Goal: Information Seeking & Learning: Learn about a topic

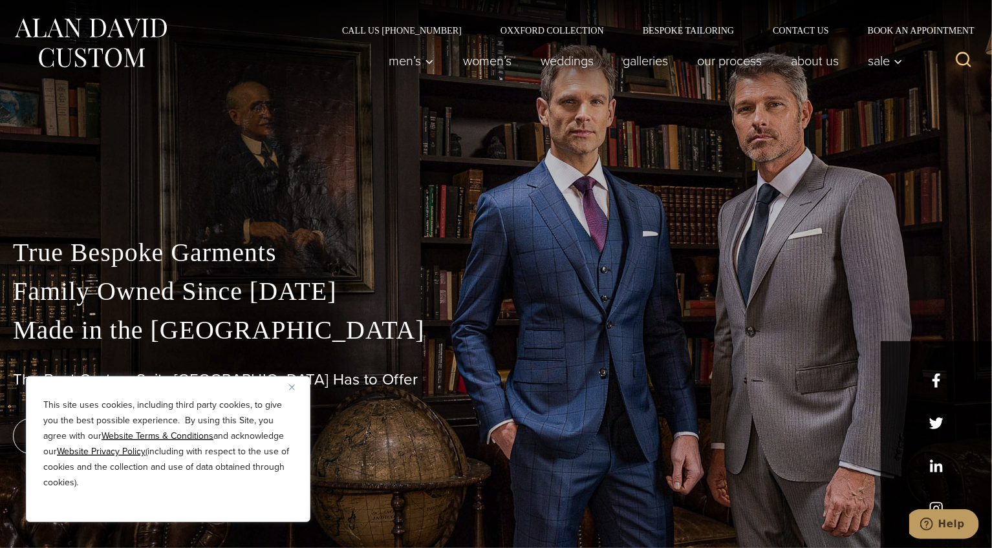
click at [295, 385] on button "Close" at bounding box center [297, 387] width 16 height 16
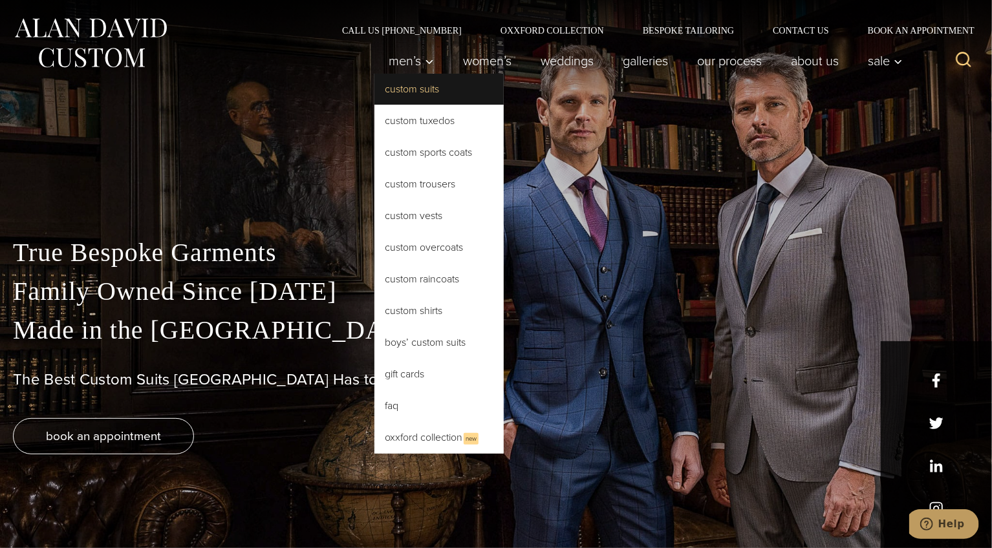
click at [398, 92] on link "Custom Suits" at bounding box center [438, 89] width 129 height 31
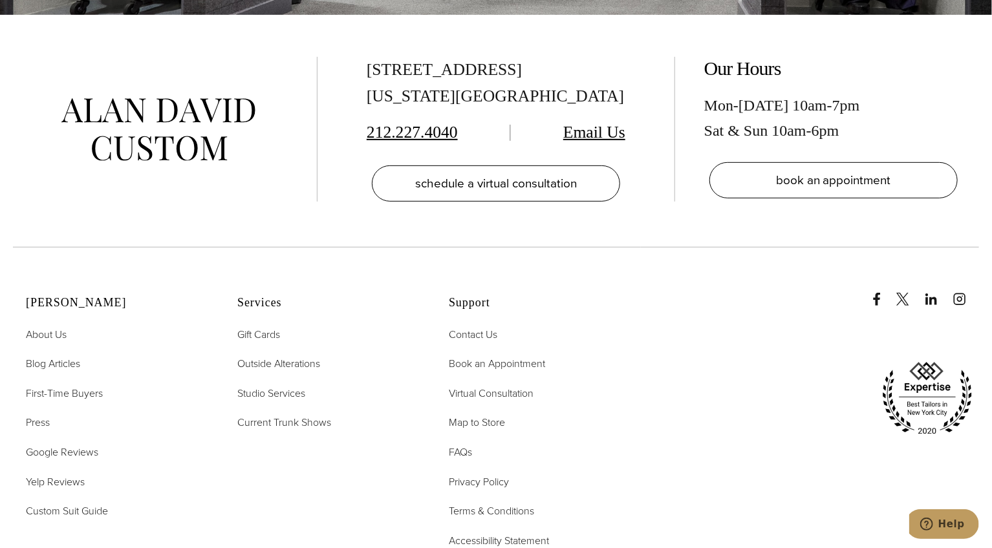
scroll to position [7693, 0]
click at [464, 444] on span "FAQs" at bounding box center [460, 451] width 23 height 15
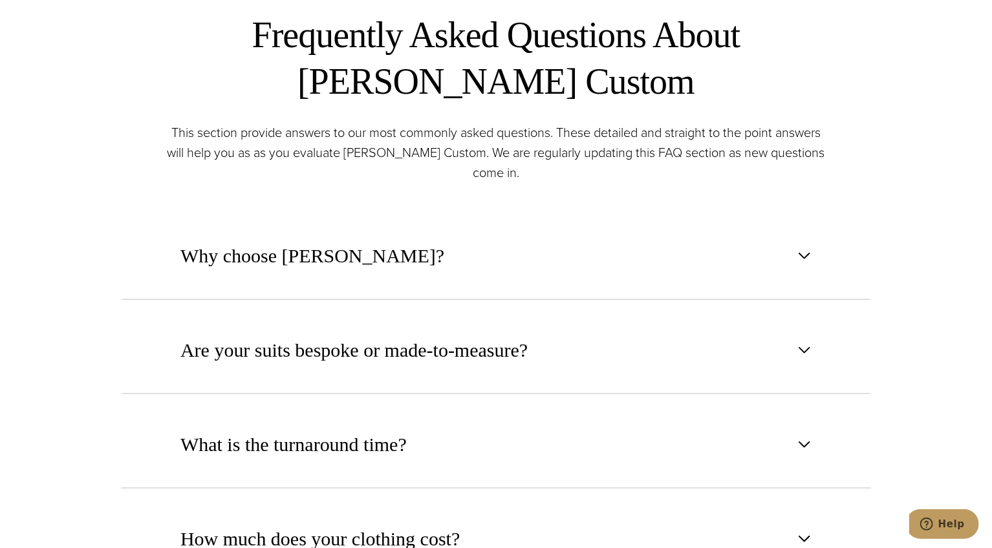
scroll to position [646, 0]
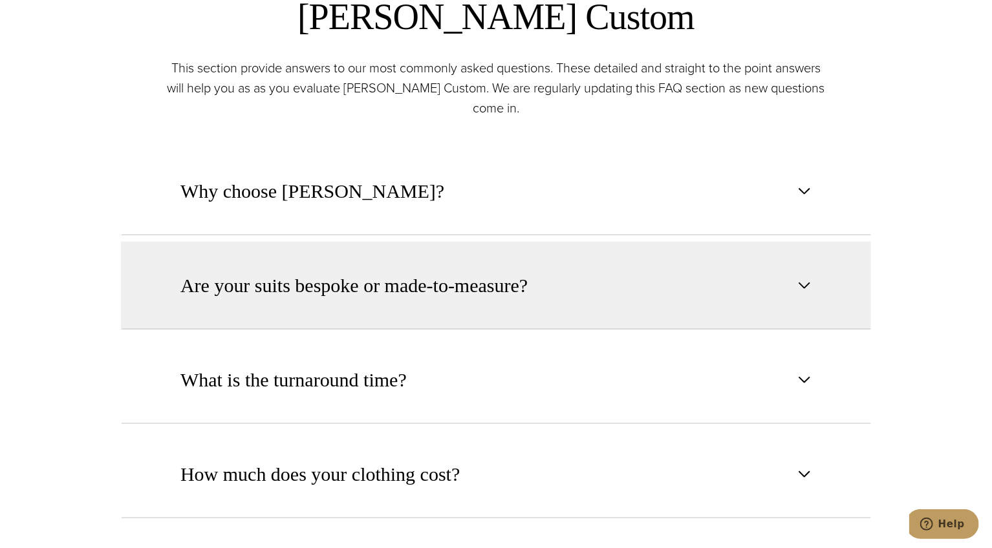
click at [403, 290] on span "Are your suits bespoke or made-to-measure?" at bounding box center [353, 286] width 347 height 28
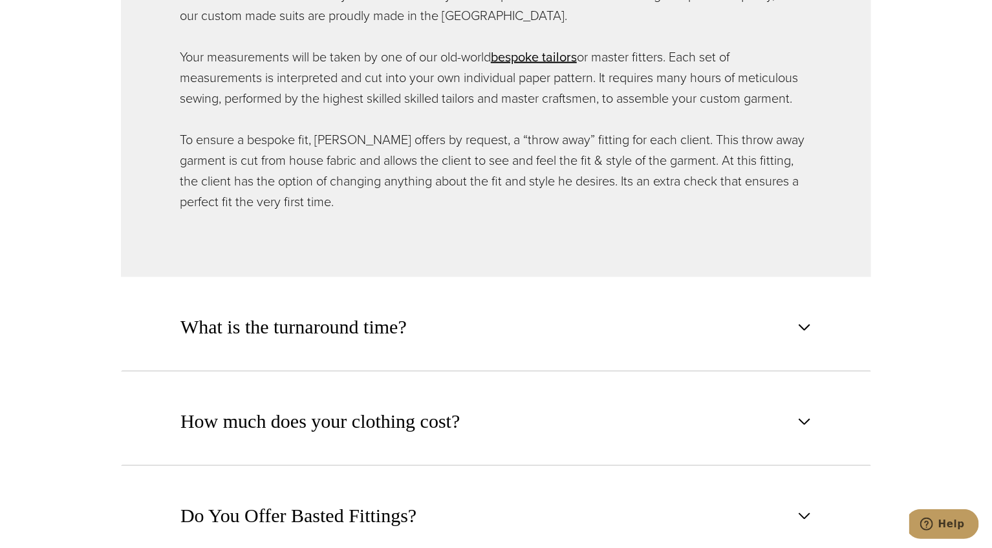
scroll to position [1034, 0]
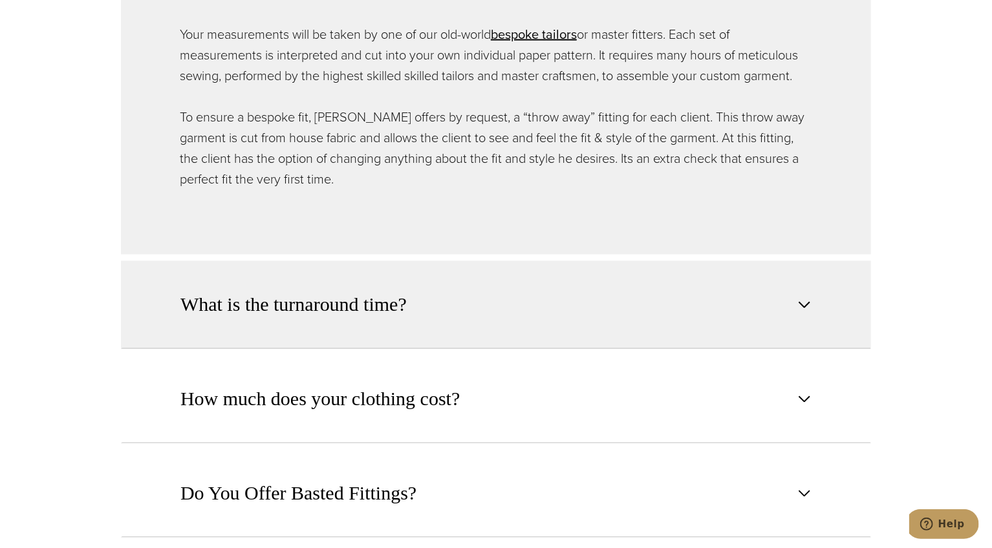
click at [402, 295] on span "What is the turnaround time?" at bounding box center [293, 305] width 226 height 28
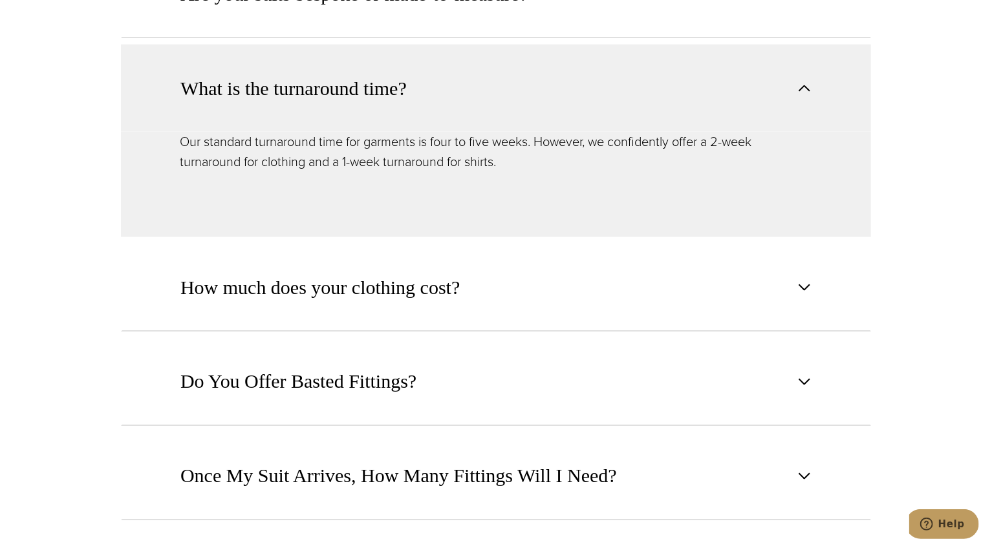
scroll to position [970, 0]
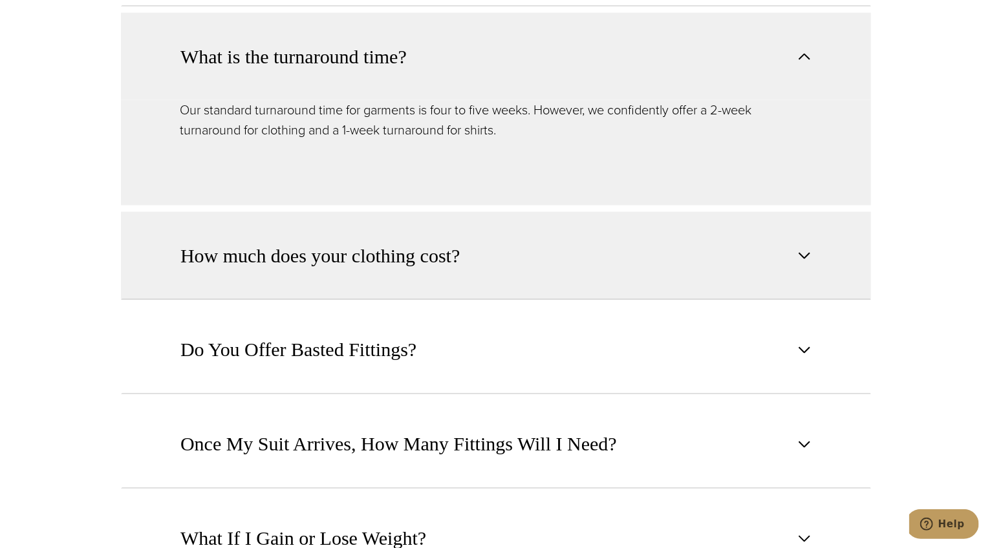
click at [421, 247] on span "How much does your clothing cost?" at bounding box center [319, 256] width 279 height 28
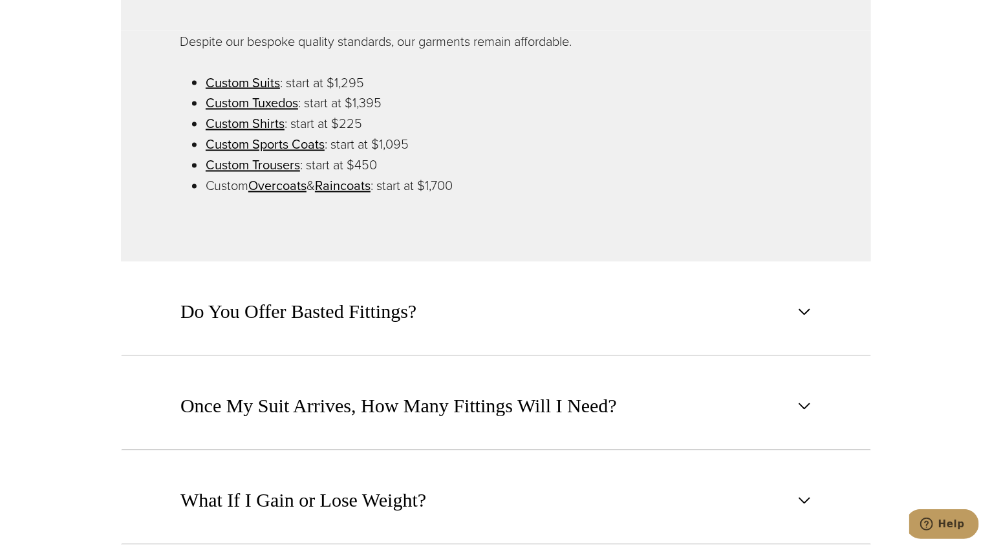
scroll to position [1164, 0]
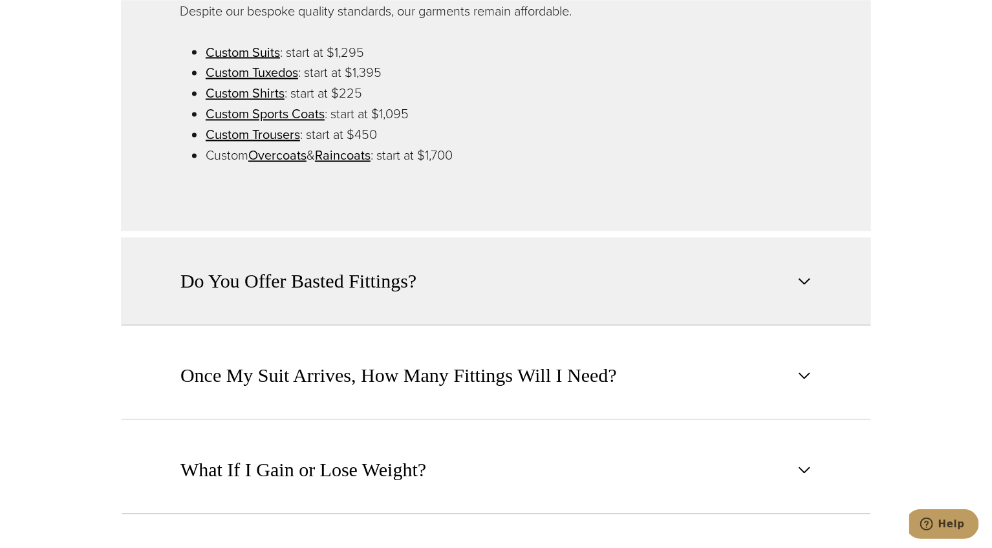
click at [358, 288] on span "Do You Offer Basted Fittings?" at bounding box center [298, 282] width 236 height 28
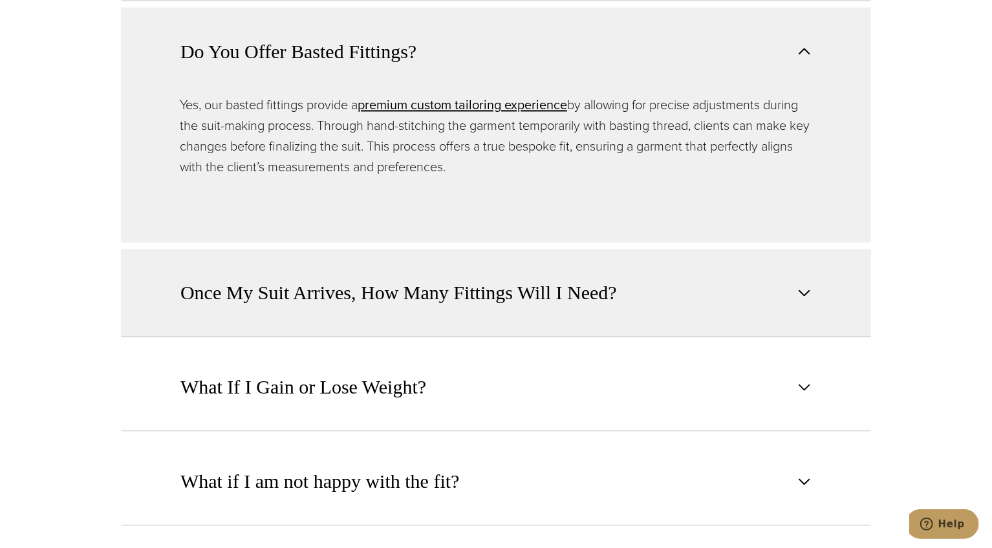
click at [447, 292] on span "Once My Suit Arrives, How Many Fittings Will I Need?" at bounding box center [398, 293] width 436 height 28
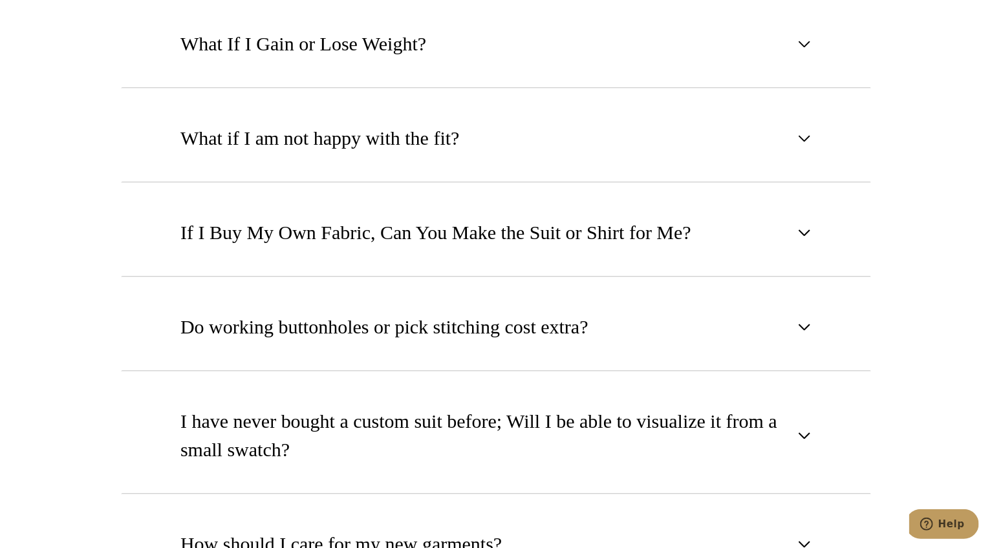
scroll to position [1551, 0]
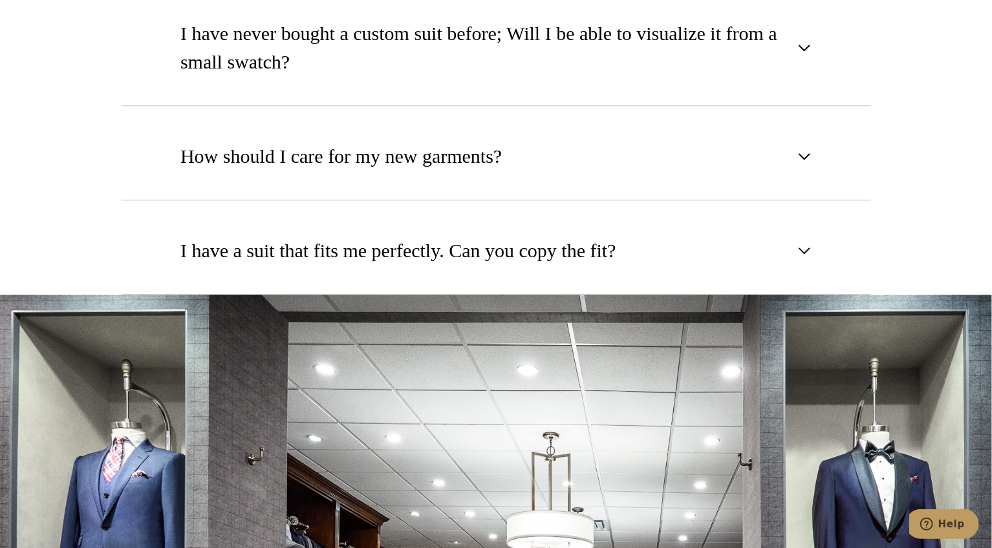
click at [453, 273] on button "I have a suit that fits me perfectly. Can you copy the fit?" at bounding box center [496, 251] width 750 height 88
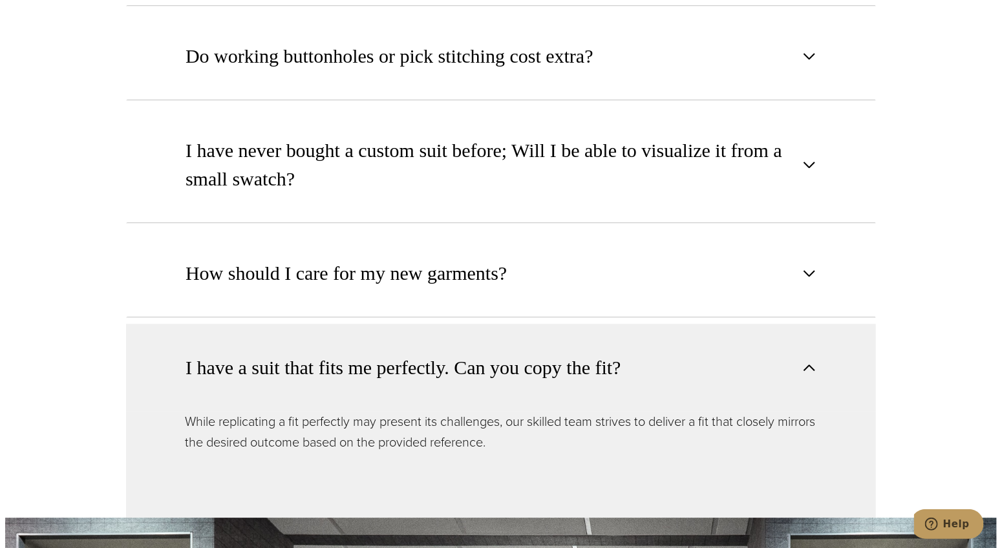
scroll to position [1489, 0]
